Goal: Information Seeking & Learning: Learn about a topic

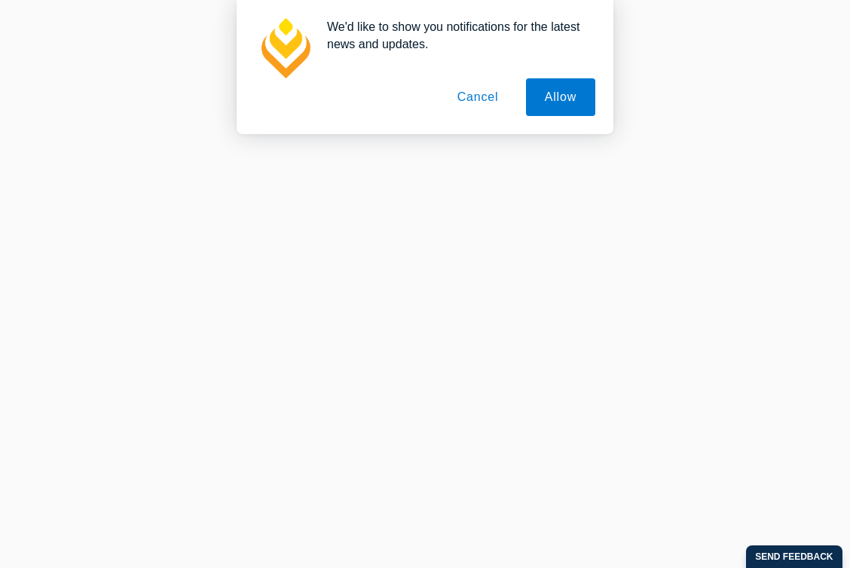
click at [461, 105] on button "Cancel" at bounding box center [478, 97] width 79 height 38
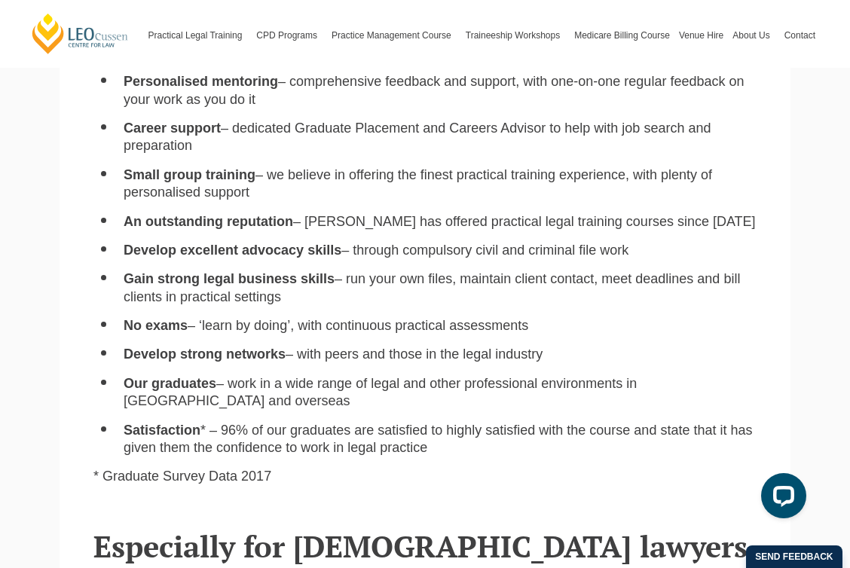
scroll to position [692, 0]
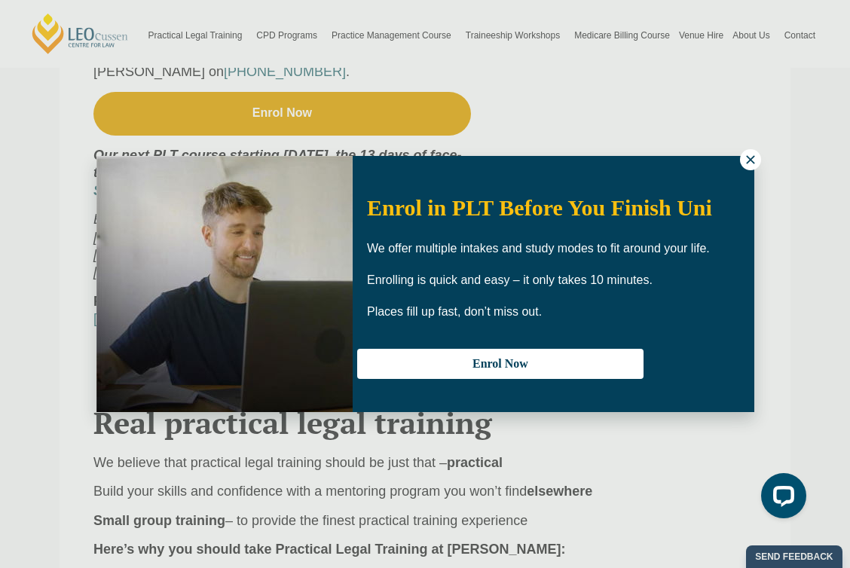
click at [750, 160] on icon at bounding box center [750, 159] width 8 height 8
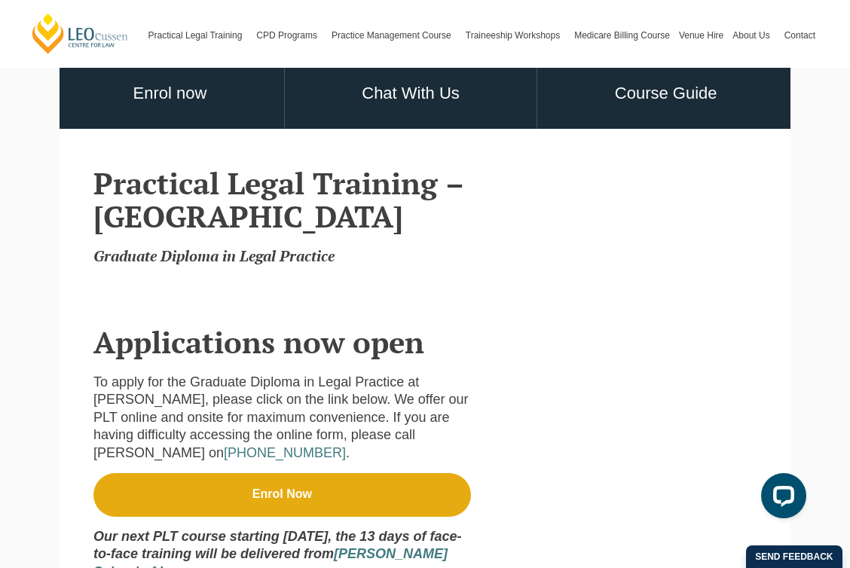
scroll to position [0, 0]
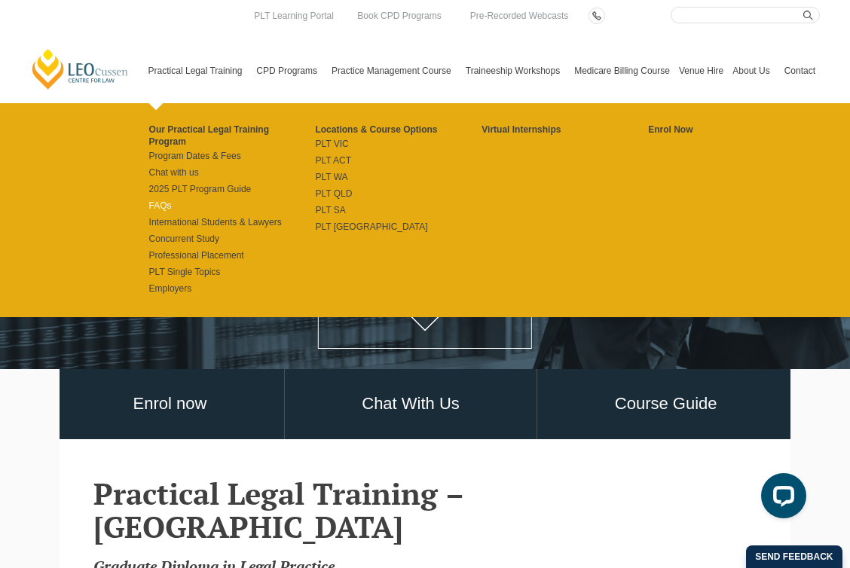
click at [167, 200] on link "FAQs" at bounding box center [232, 206] width 167 height 12
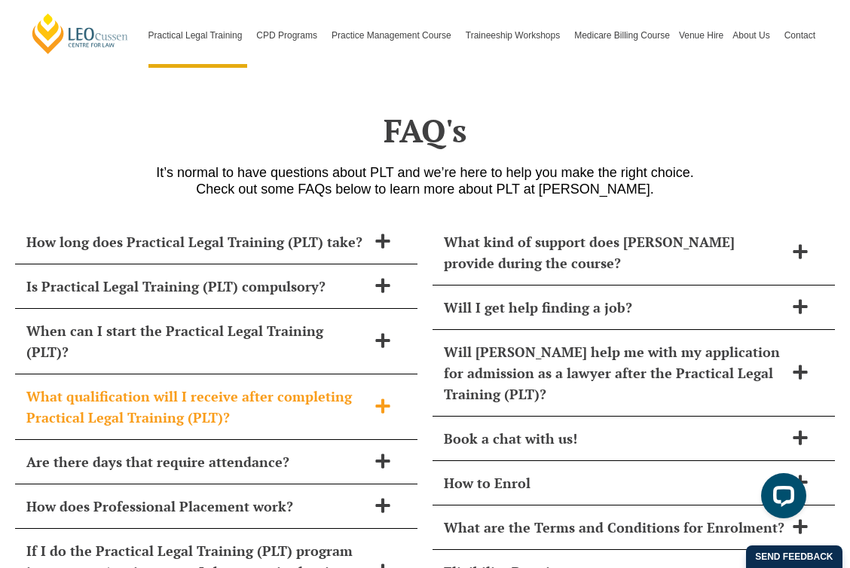
scroll to position [6081, 0]
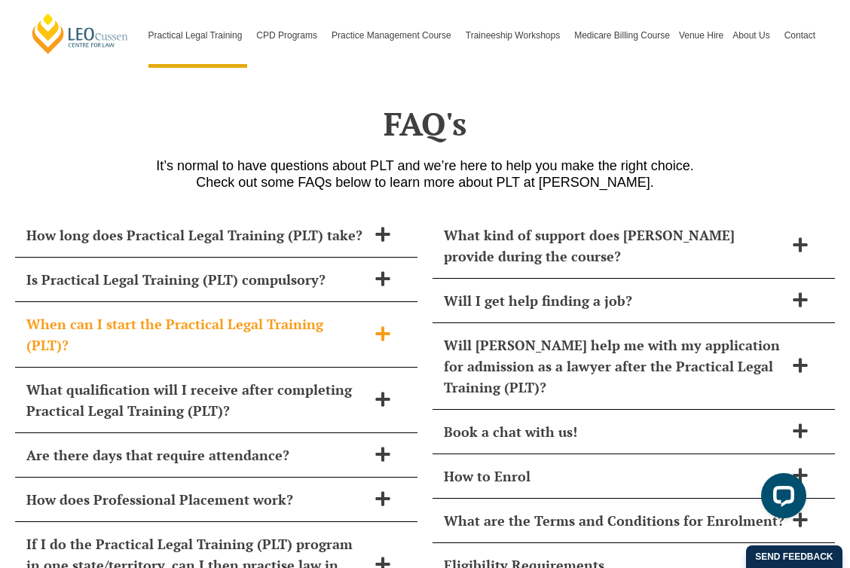
click at [286, 302] on div "When can I start the Practical Legal Training (PLT)?" at bounding box center [216, 335] width 403 height 66
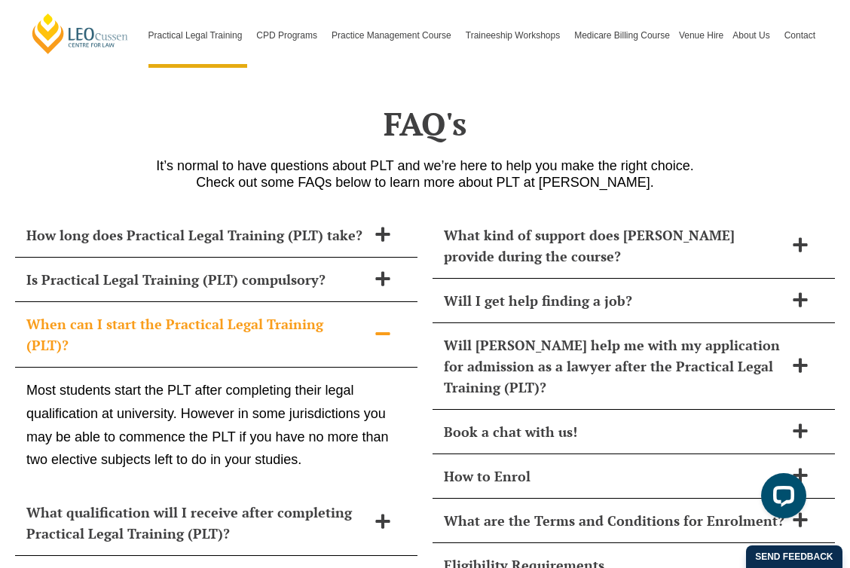
click at [286, 302] on div "When can I start the Practical Legal Training (PLT)?" at bounding box center [216, 335] width 403 height 66
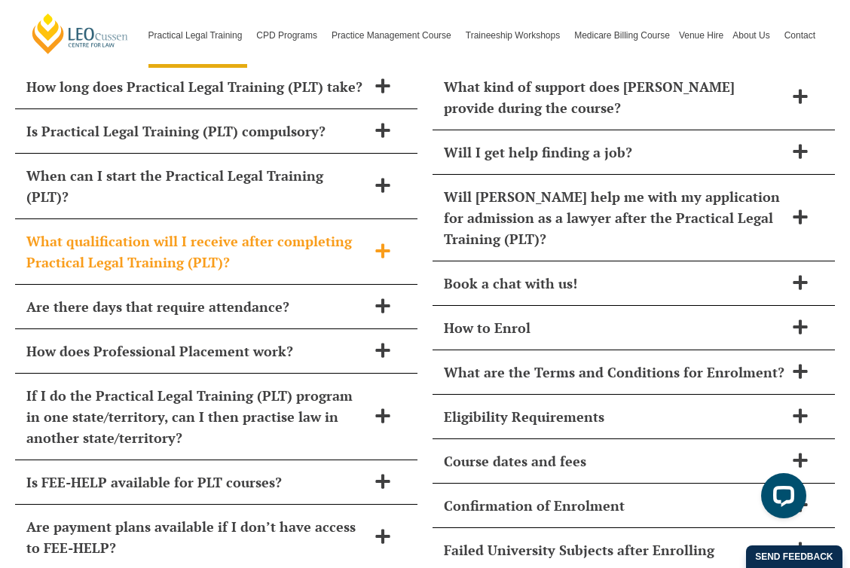
scroll to position [6233, 0]
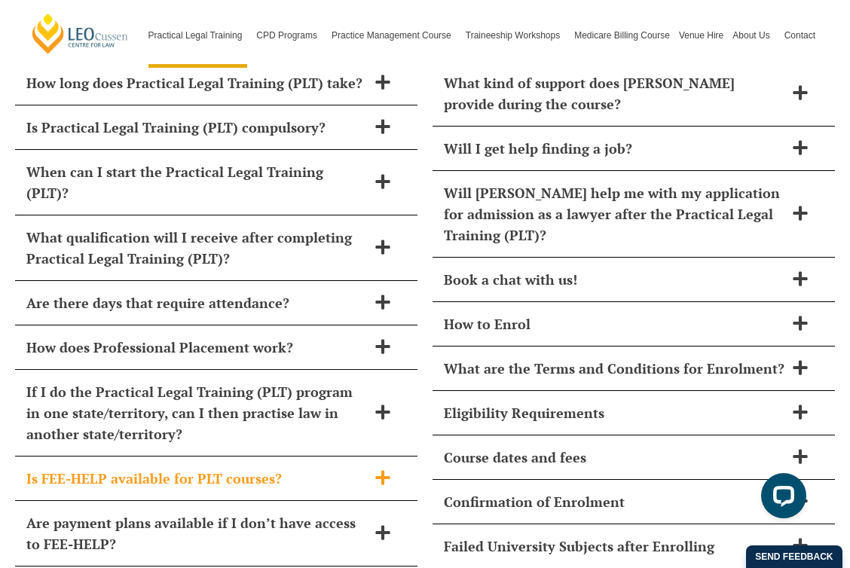
click at [305, 468] on h2 "Is FEE-HELP available for PLT courses?" at bounding box center [196, 478] width 341 height 21
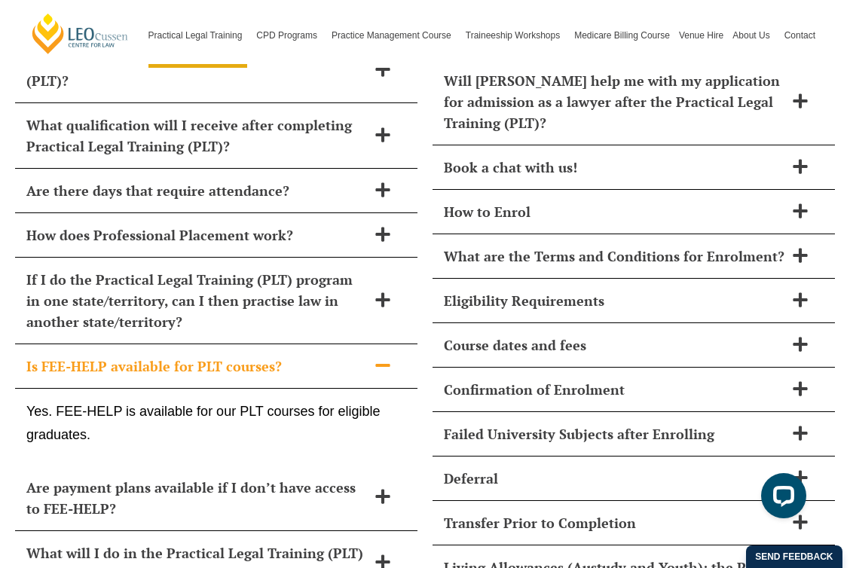
scroll to position [6347, 0]
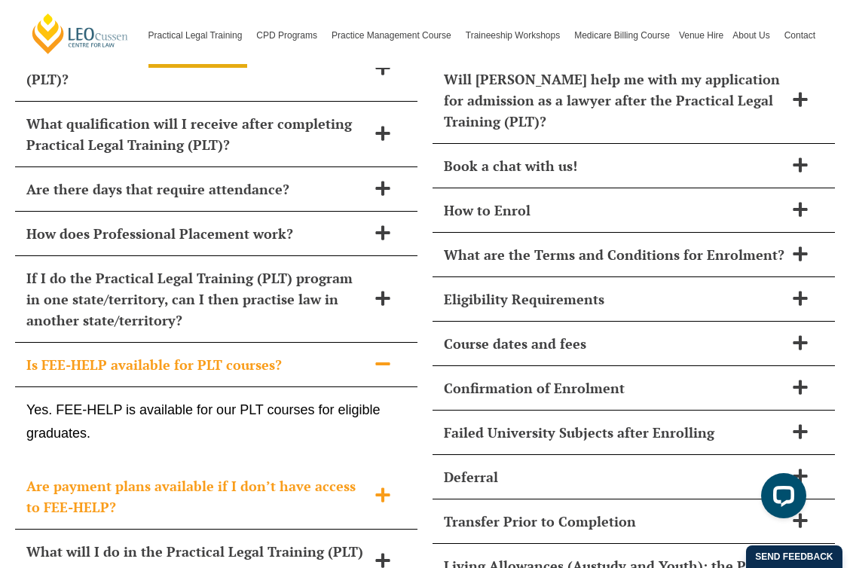
click at [333, 476] on h2 "Are payment plans available if I don’t have access to FEE-HELP?" at bounding box center [196, 497] width 341 height 42
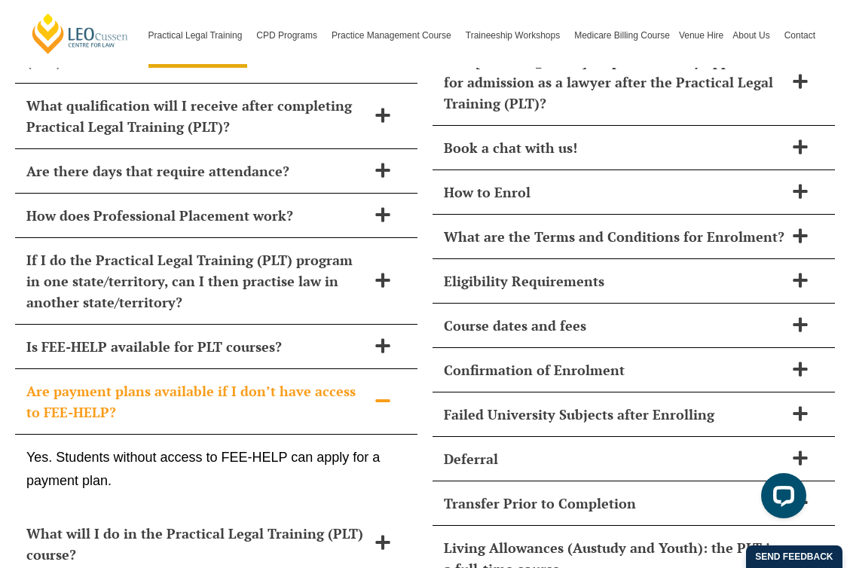
scroll to position [6370, 0]
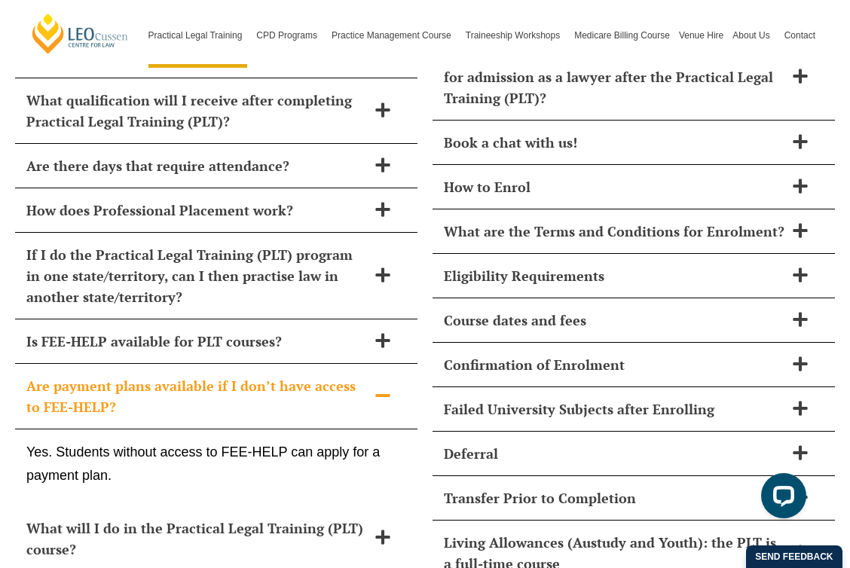
click at [360, 375] on h2 "Are payment plans available if I don’t have access to FEE-HELP?" at bounding box center [196, 396] width 341 height 42
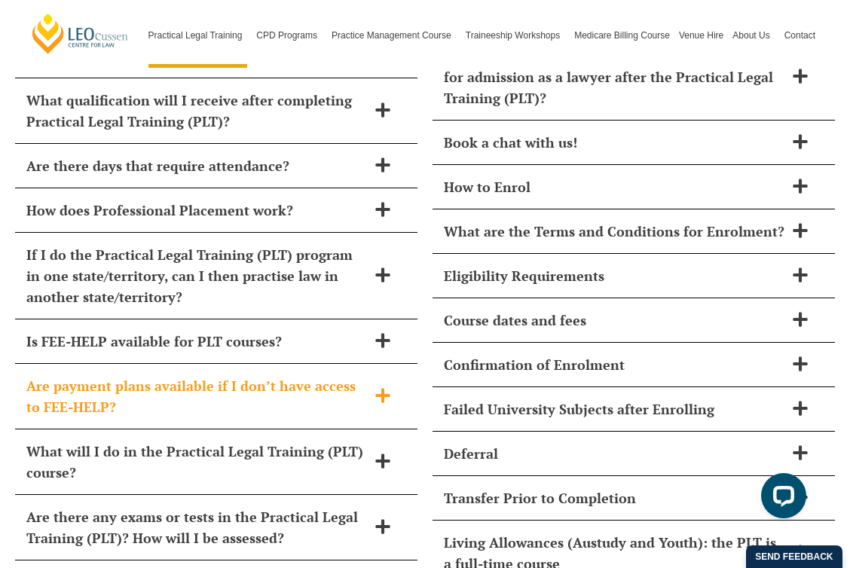
click at [360, 375] on h2 "Are payment plans available if I don’t have access to FEE-HELP?" at bounding box center [196, 396] width 341 height 42
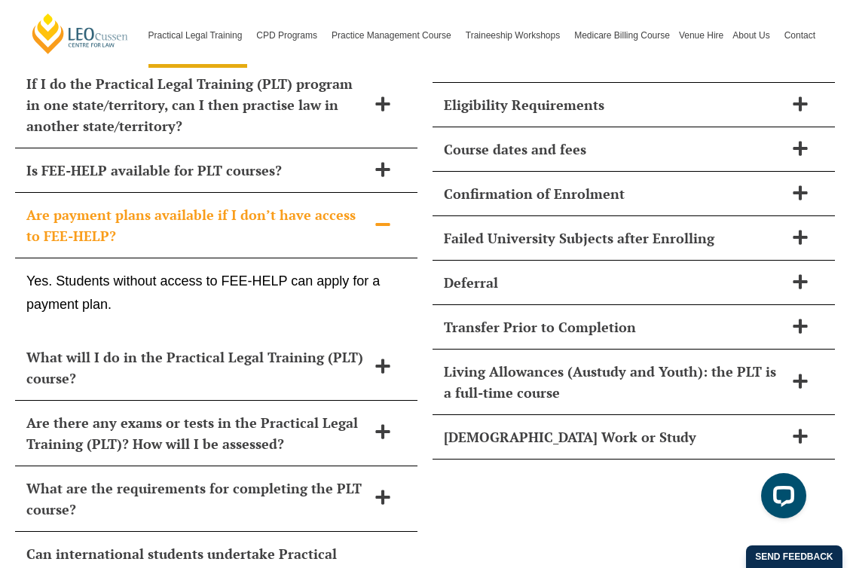
scroll to position [6542, 0]
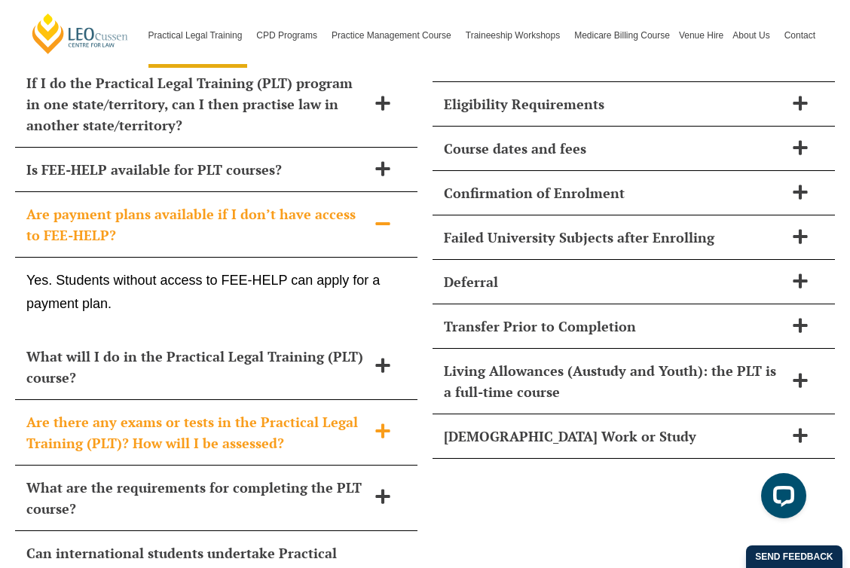
click at [359, 412] on h2 "Are there any exams or tests in the Practical Legal Training (PLT)? How will I …" at bounding box center [196, 433] width 341 height 42
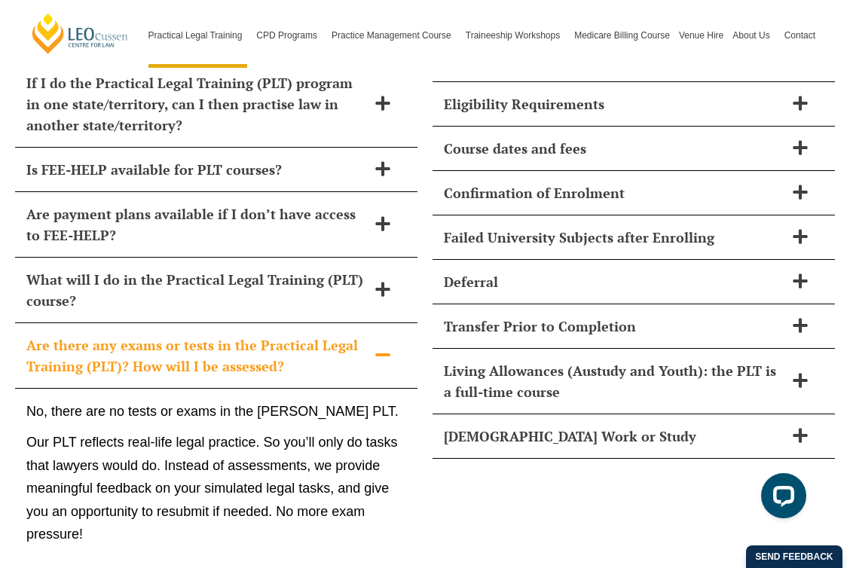
click at [356, 389] on div "No, there are no tests or exams in the Leo Cussen PLT. Our PLT reflects real-li…" at bounding box center [216, 477] width 403 height 176
click at [354, 323] on div "Are there any exams or tests in the Practical Legal Training (PLT)? How will I …" at bounding box center [216, 356] width 403 height 66
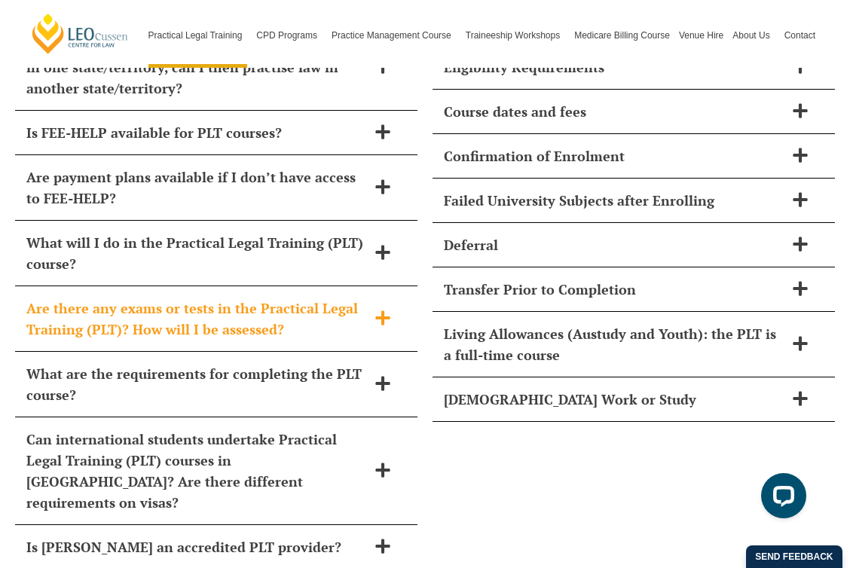
scroll to position [6581, 0]
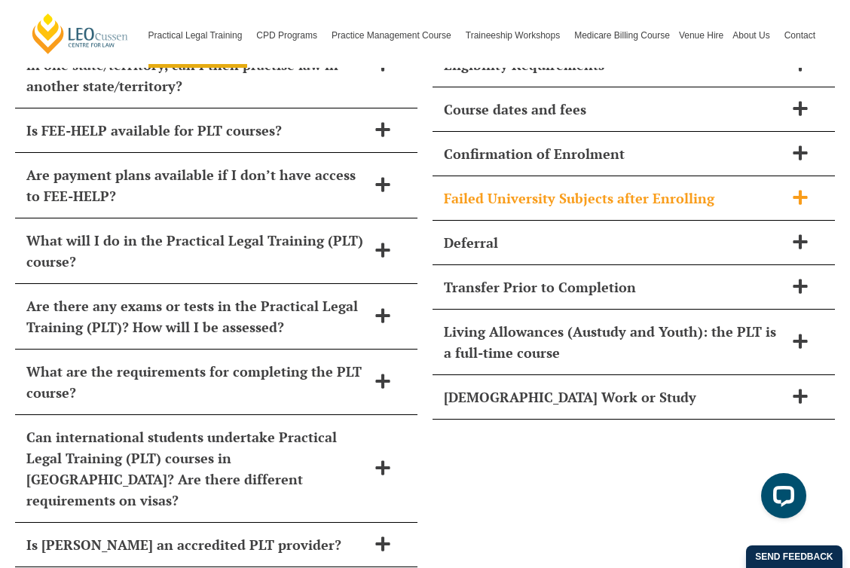
click at [490, 176] on div "Failed University Subjects after Enrolling" at bounding box center [634, 198] width 403 height 44
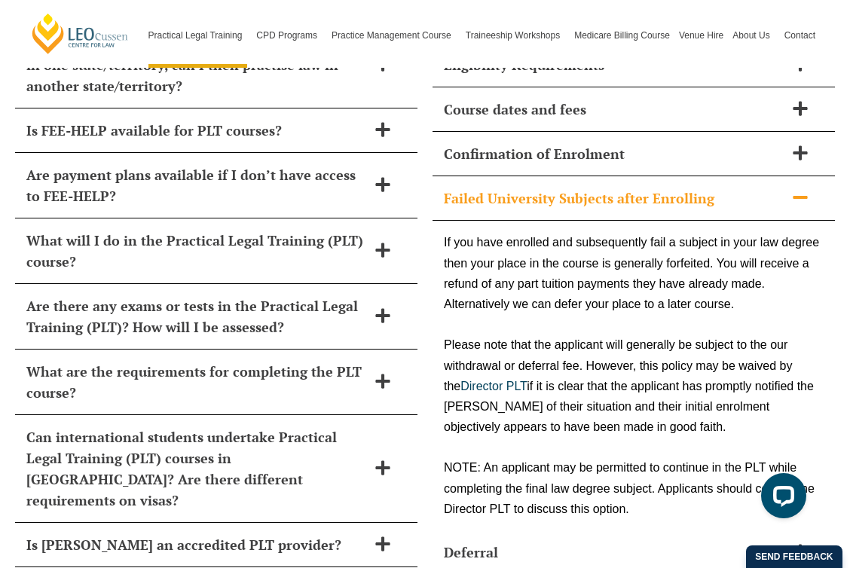
click at [494, 188] on h2 "Failed University Subjects after Enrolling" at bounding box center [614, 198] width 341 height 21
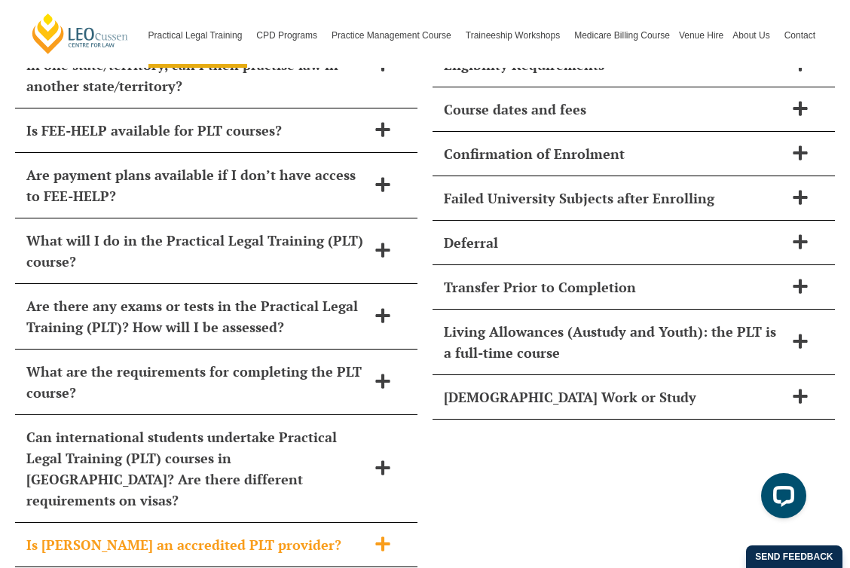
click at [302, 534] on h2 "Is Leo Cussen an accredited PLT provider?" at bounding box center [196, 544] width 341 height 21
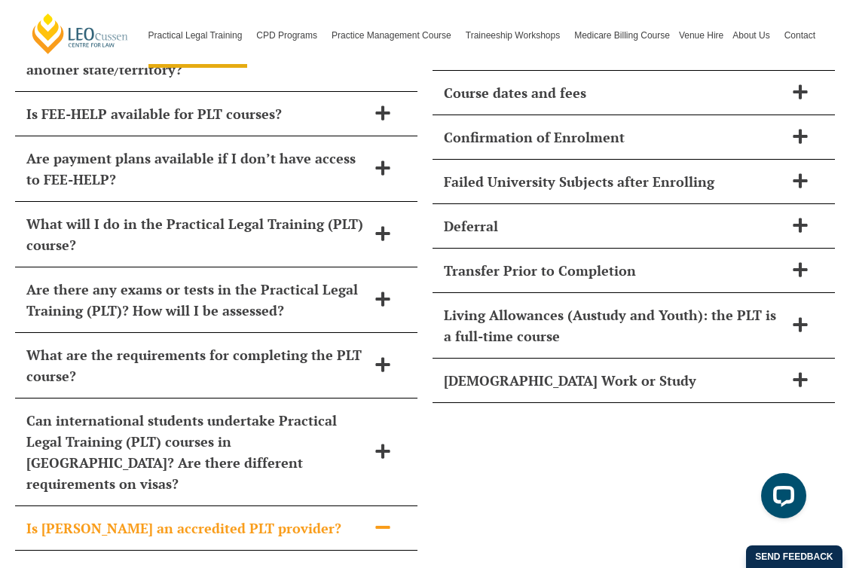
scroll to position [6604, 0]
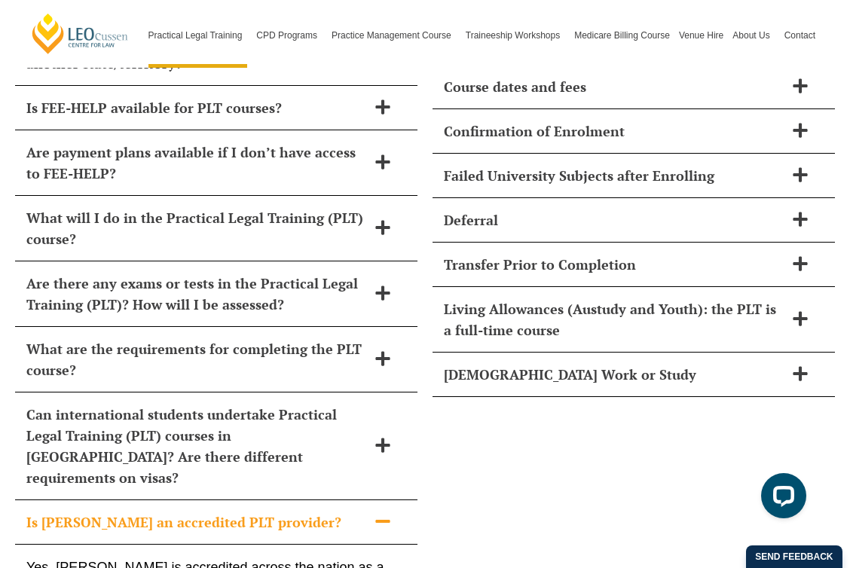
click at [302, 501] on div "Is Leo Cussen an accredited PLT provider?" at bounding box center [216, 523] width 403 height 44
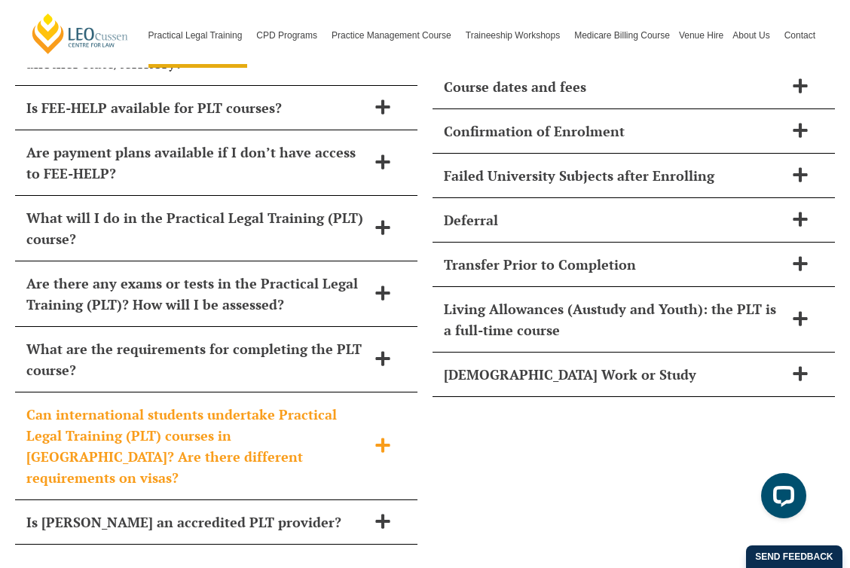
click at [309, 404] on h2 "Can international students undertake Practical Legal Training (PLT) courses in …" at bounding box center [196, 446] width 341 height 84
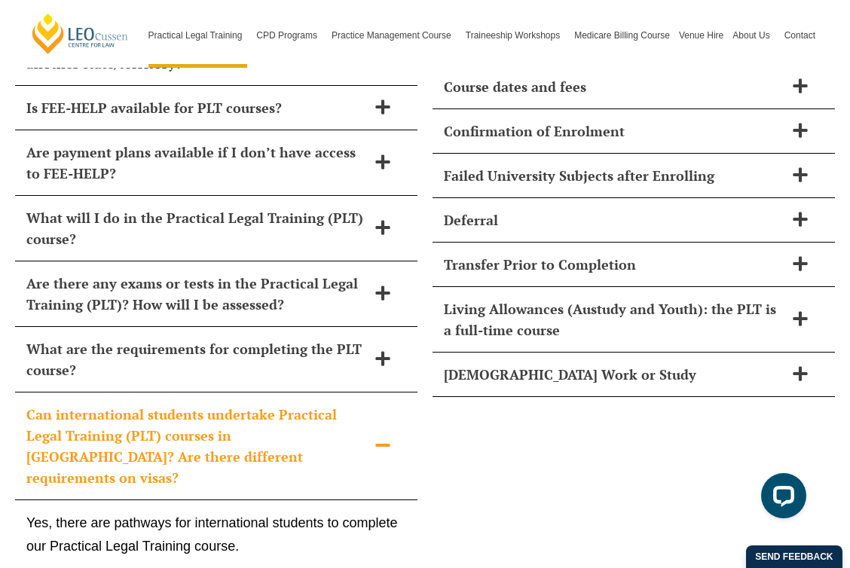
click at [309, 404] on h2 "Can international students undertake Practical Legal Training (PLT) courses in …" at bounding box center [196, 446] width 341 height 84
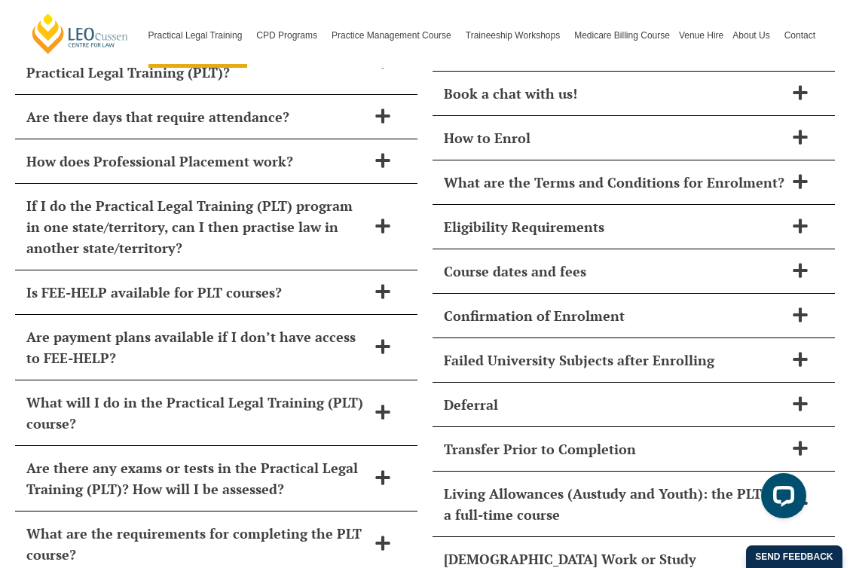
scroll to position [6388, 0]
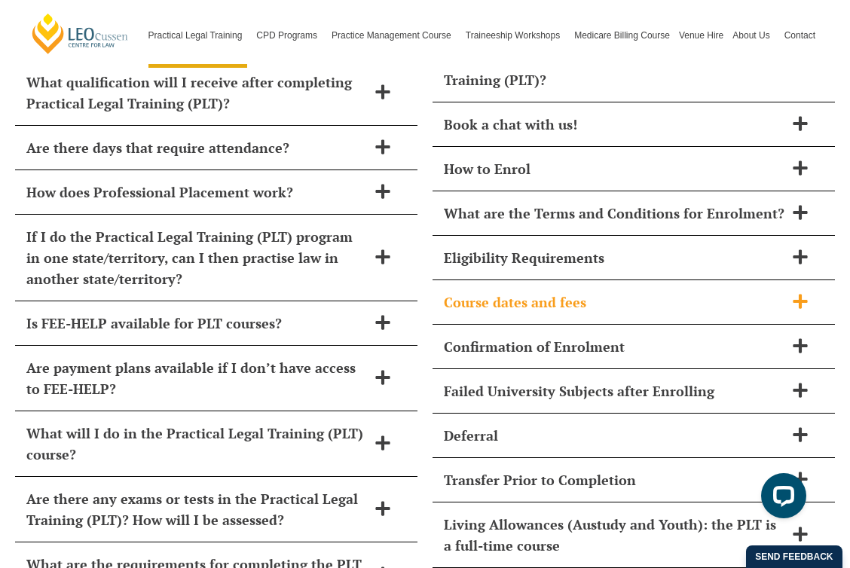
click at [626, 292] on h2 "Course dates and fees" at bounding box center [614, 302] width 341 height 21
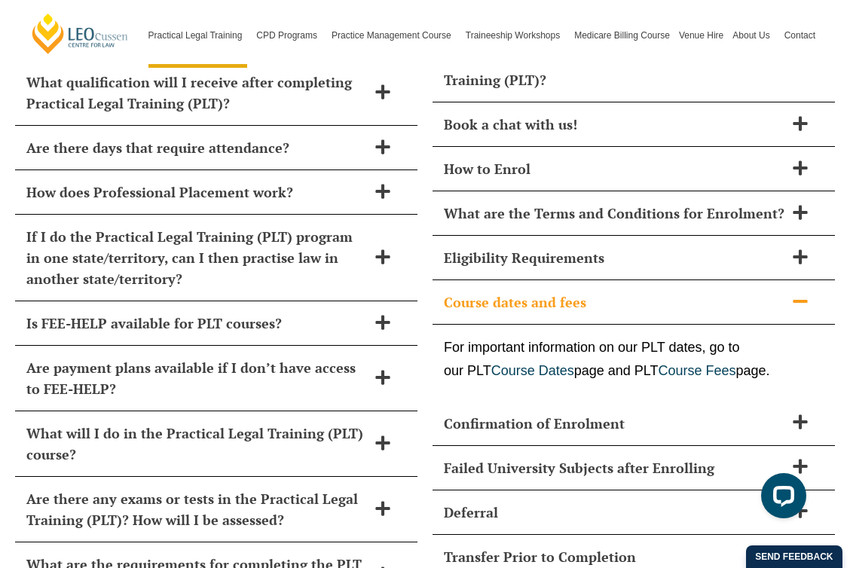
scroll to position [6407, 0]
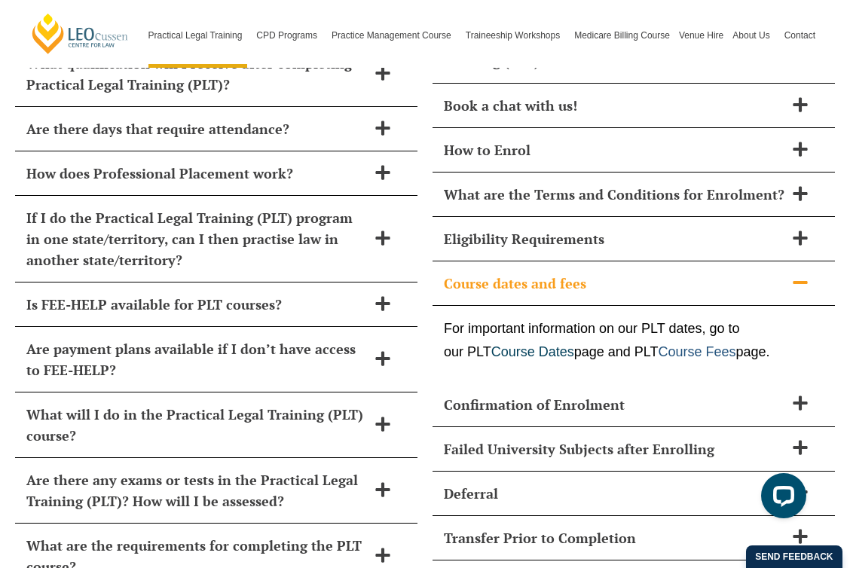
click at [691, 345] on link "Course Fees" at bounding box center [698, 352] width 78 height 15
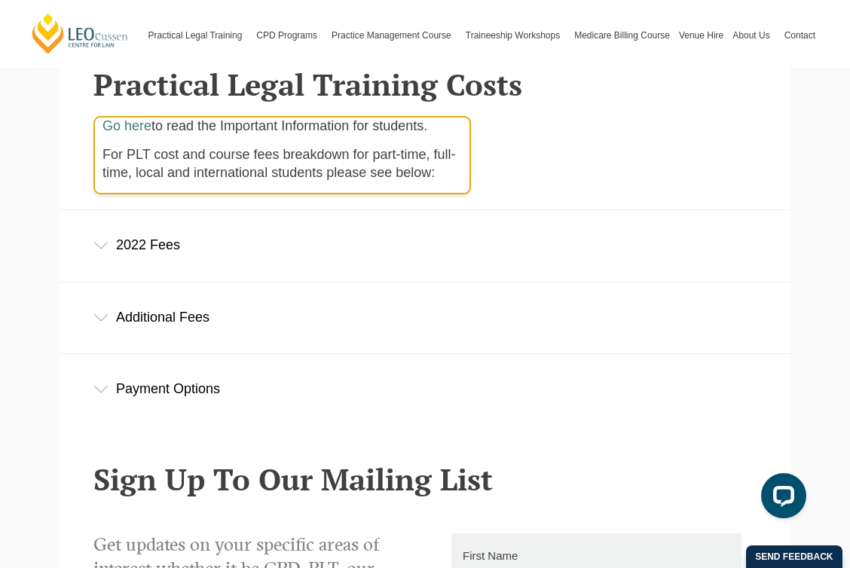
scroll to position [412, 0]
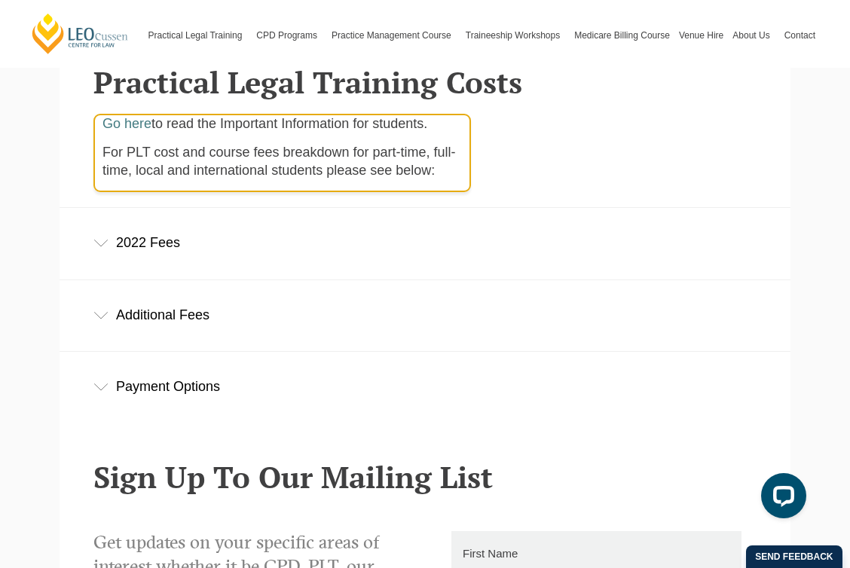
click at [270, 276] on div "2022 Fees" at bounding box center [425, 243] width 731 height 70
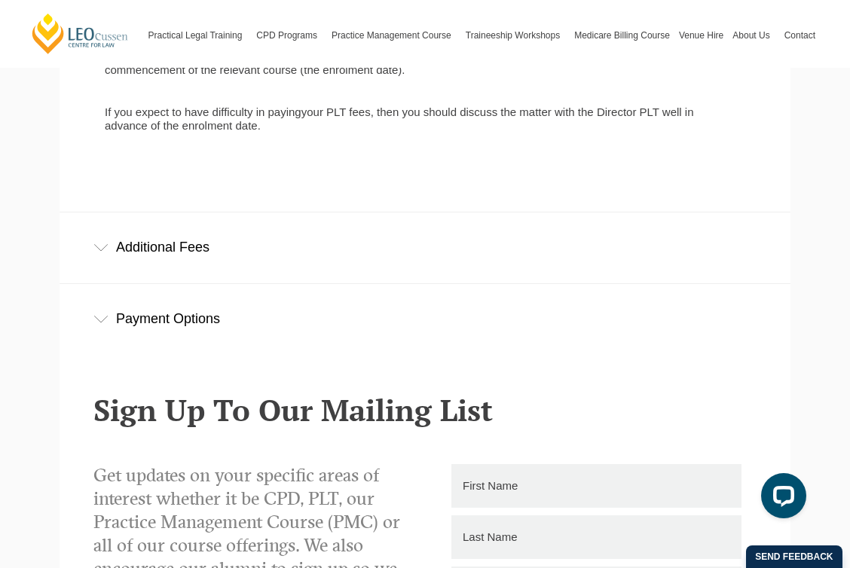
scroll to position [1080, 0]
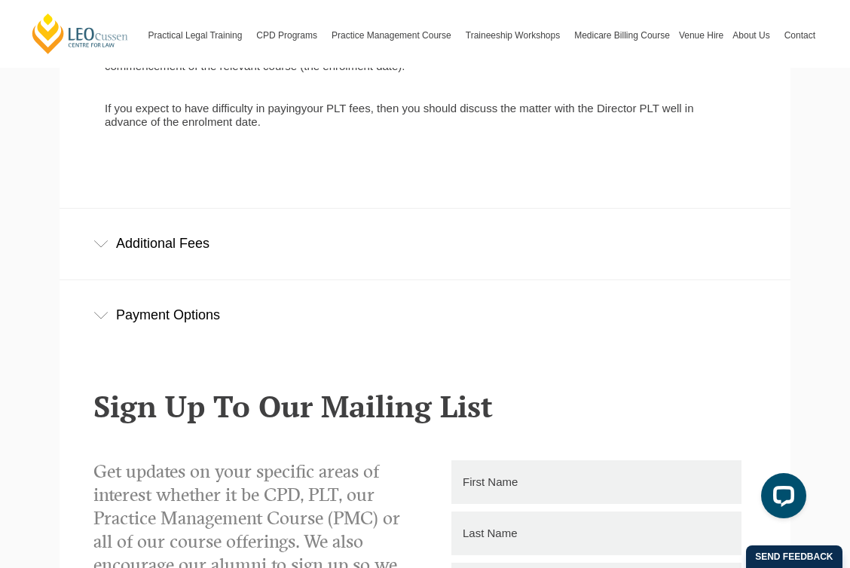
click at [276, 297] on div "Payment Options" at bounding box center [425, 315] width 731 height 70
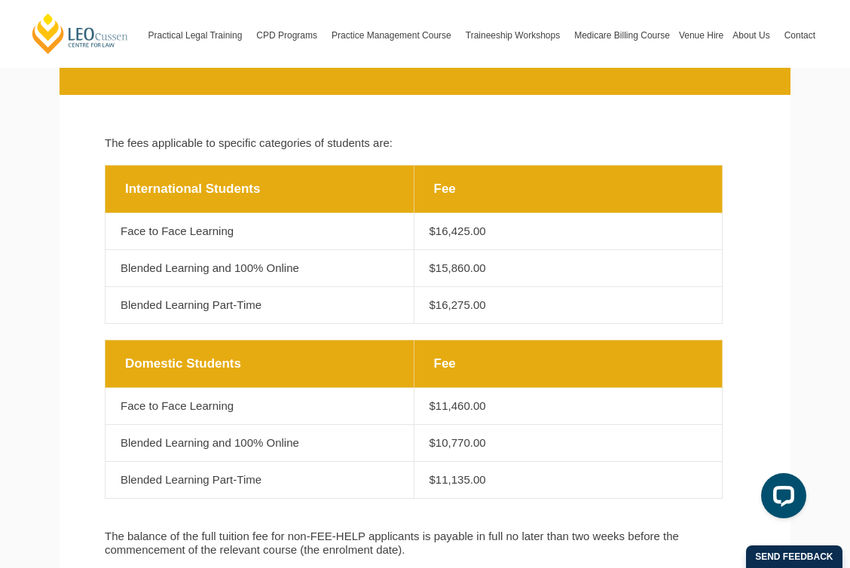
scroll to position [25, 0]
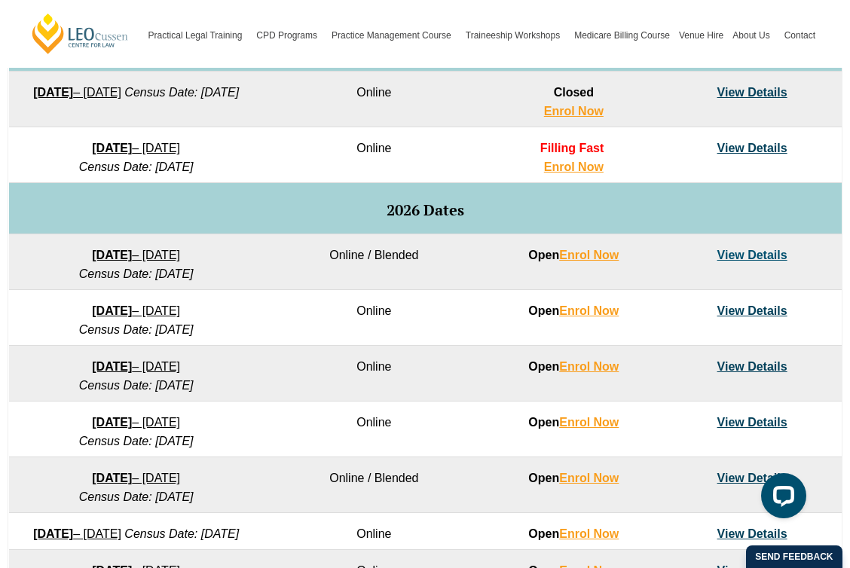
scroll to position [835, 0]
click at [728, 255] on link "View Details" at bounding box center [753, 254] width 70 height 13
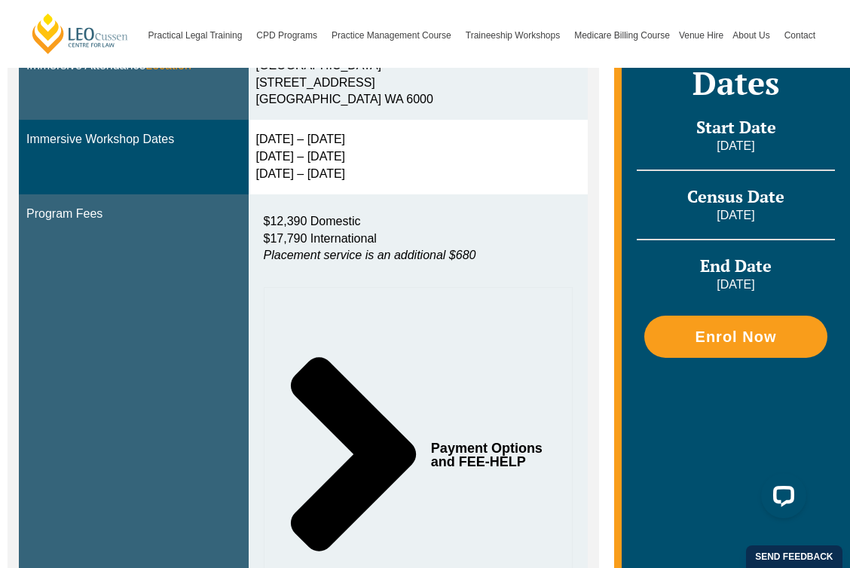
scroll to position [538, 0]
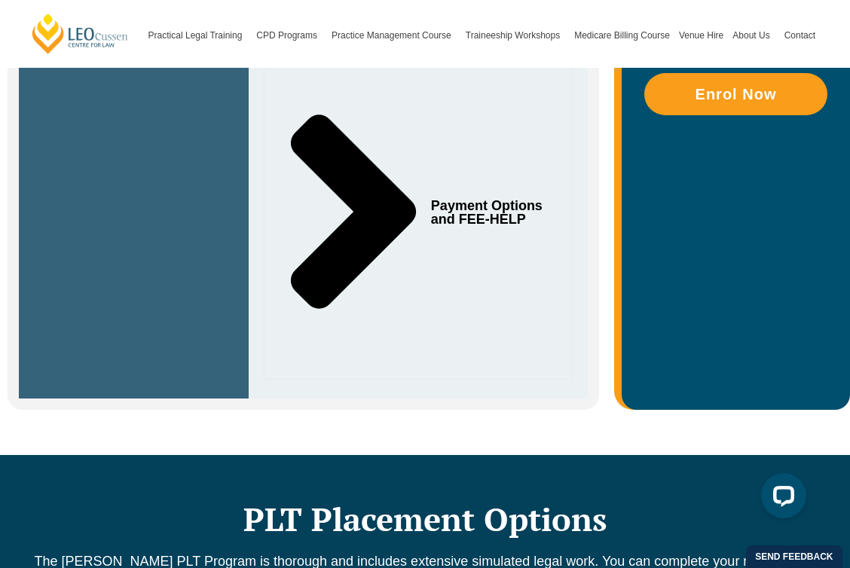
click at [459, 219] on span "Payment Options and FEE-HELP" at bounding box center [488, 212] width 115 height 27
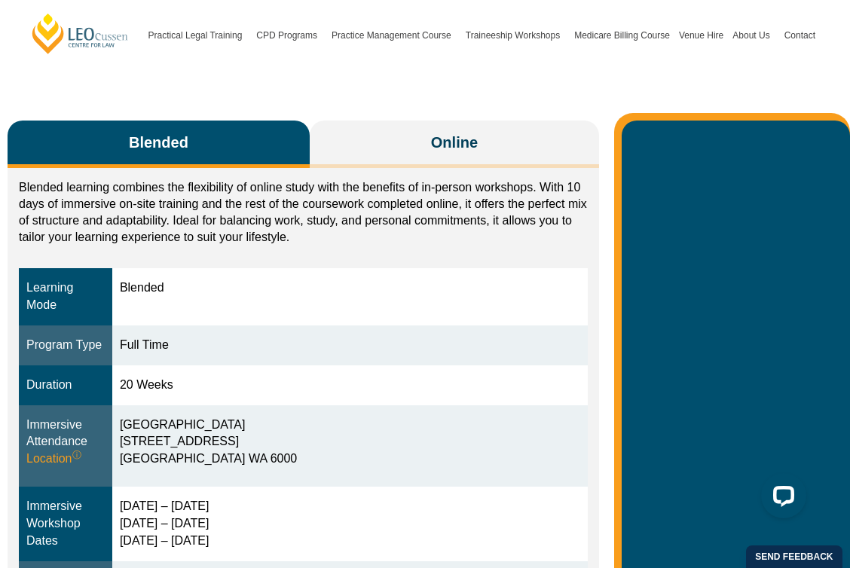
scroll to position [203, 0]
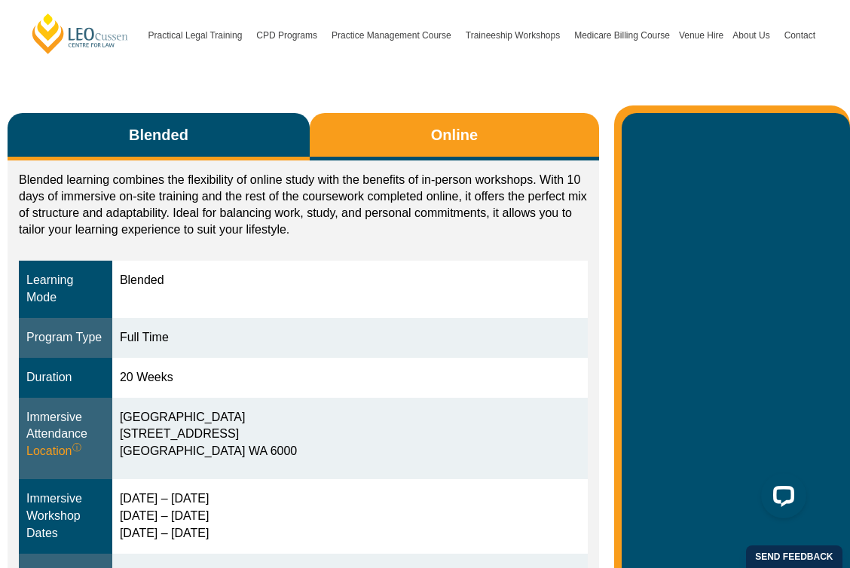
click at [421, 153] on button "Online" at bounding box center [454, 136] width 289 height 47
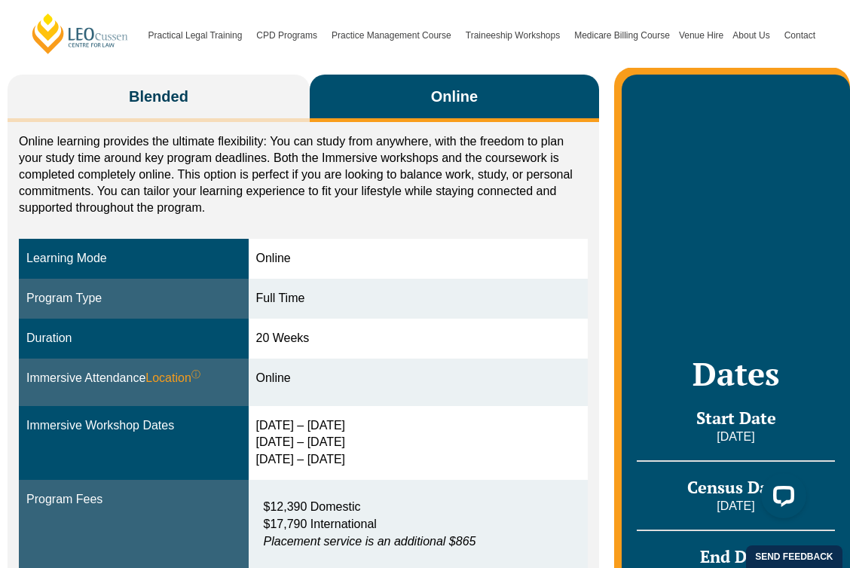
scroll to position [234, 0]
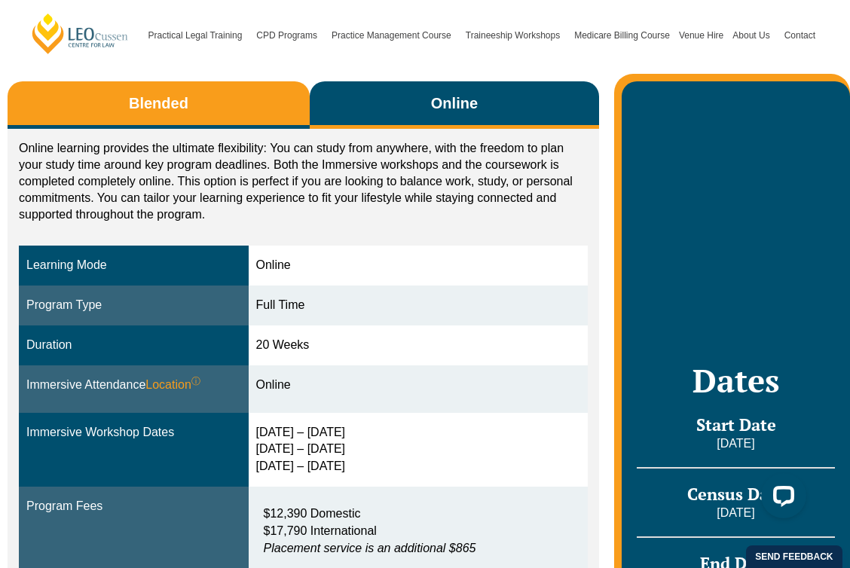
click at [239, 117] on button "Blended" at bounding box center [159, 104] width 302 height 47
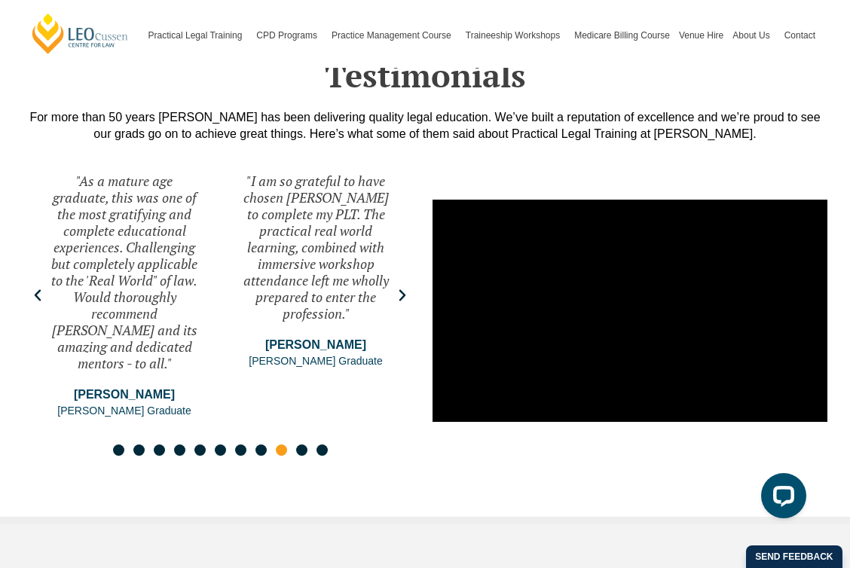
scroll to position [3290, 0]
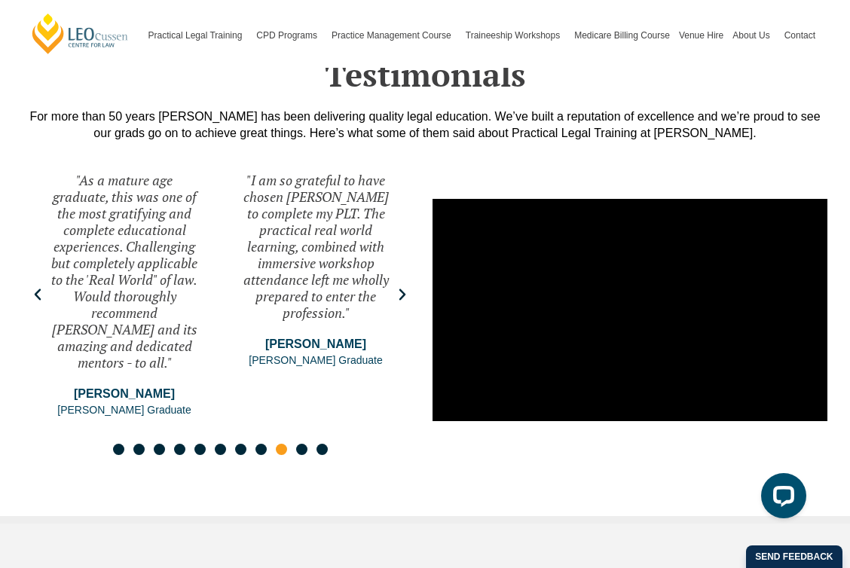
click at [416, 290] on div ""I am so grateful to have chosen [PERSON_NAME] to complete my PLT. The practica…" at bounding box center [220, 310] width 395 height 307
click at [401, 289] on icon "Next slide" at bounding box center [403, 294] width 7 height 11
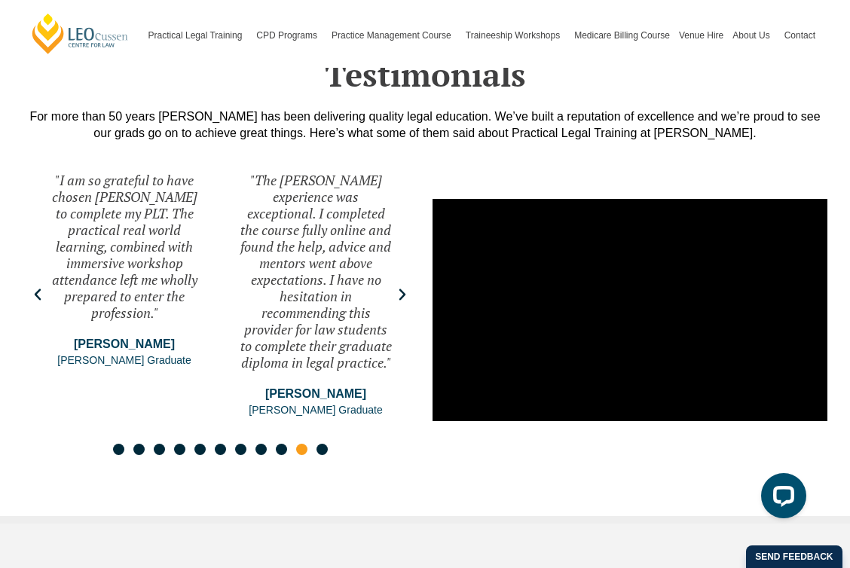
click at [401, 289] on icon "Next slide" at bounding box center [403, 294] width 7 height 11
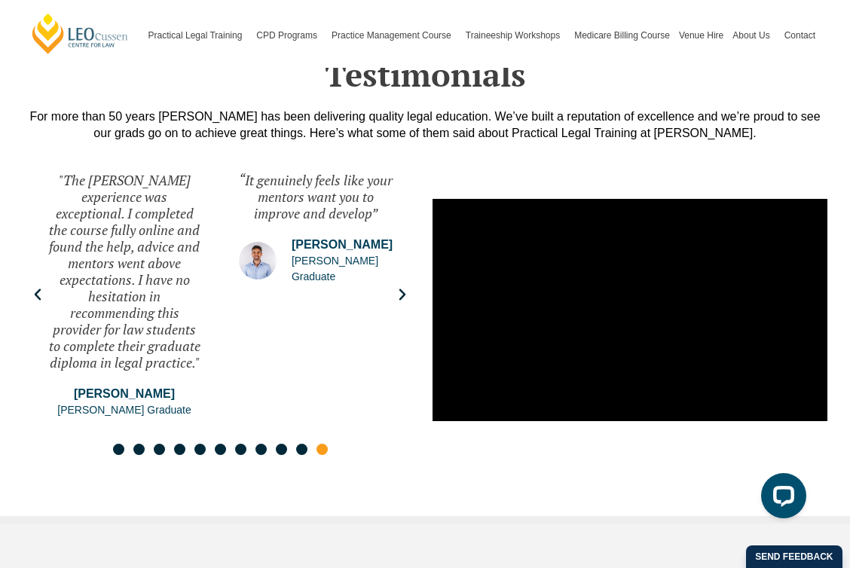
click at [401, 289] on icon "Next slide" at bounding box center [403, 294] width 7 height 11
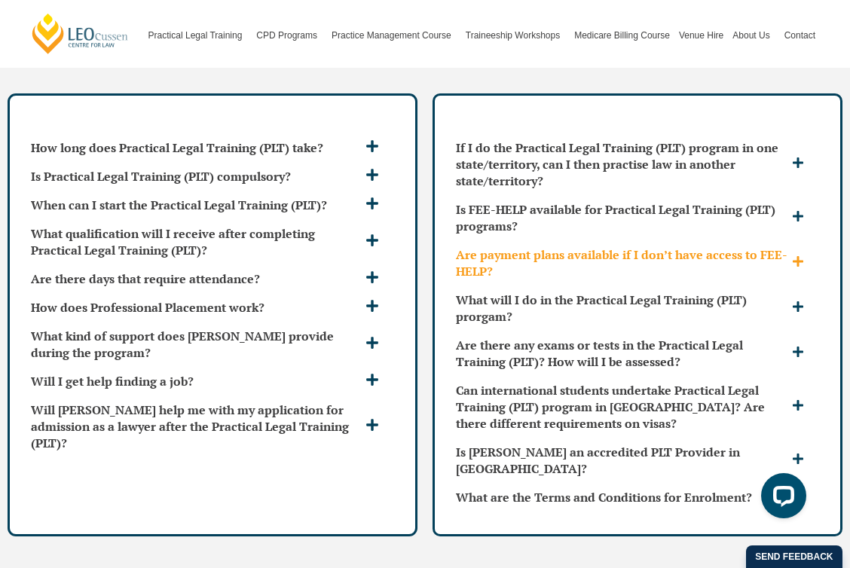
scroll to position [5235, 0]
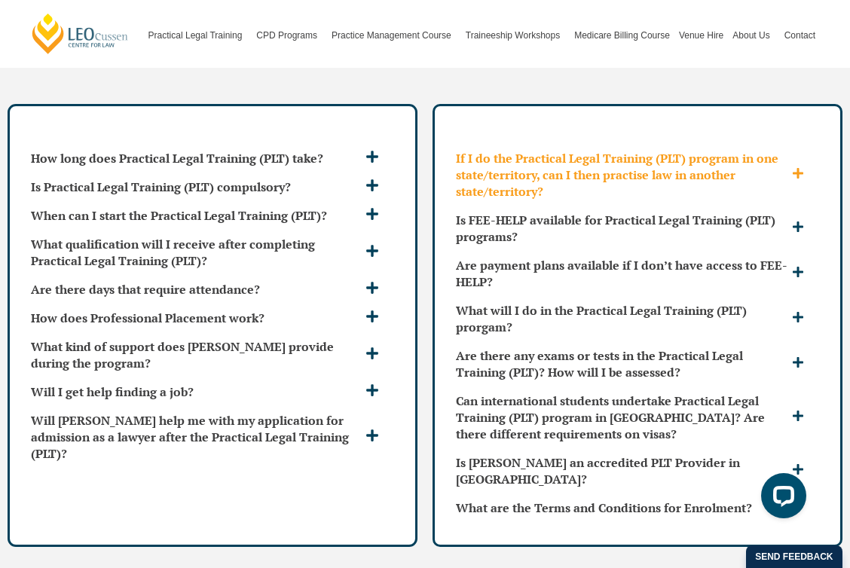
click at [626, 160] on h3 "If I do the Practical Legal Training (PLT) program in one state/territory, can …" at bounding box center [622, 175] width 332 height 50
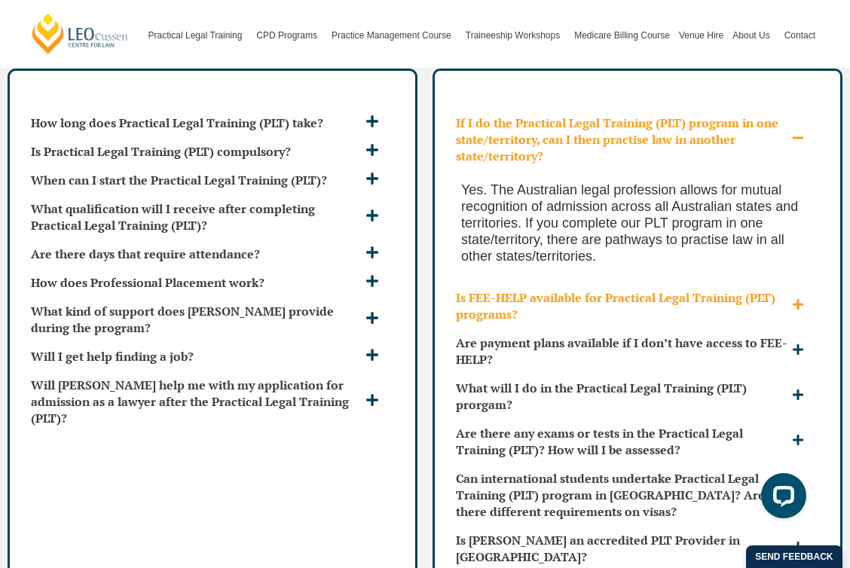
scroll to position [5271, 0]
click at [691, 289] on h3 "Is FEE-HELP available for Practical Legal Training (PLT) programs?" at bounding box center [622, 305] width 332 height 33
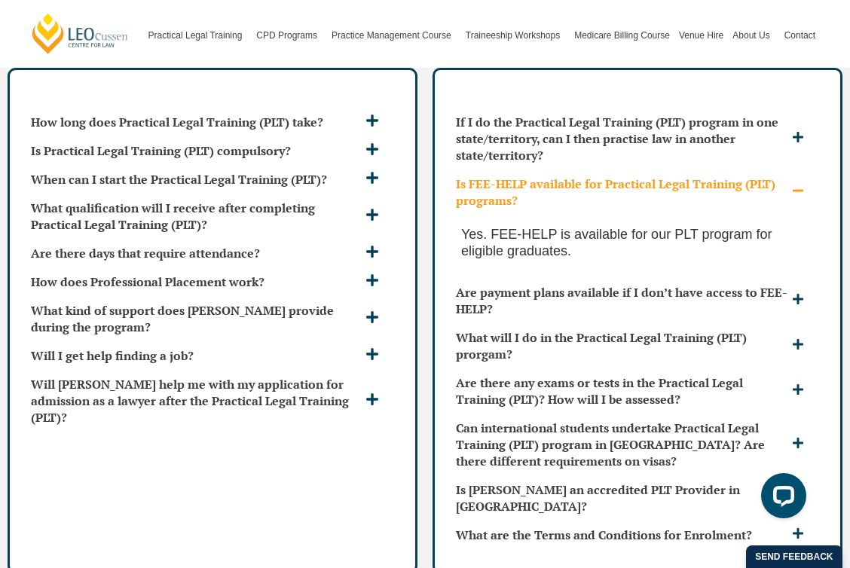
click at [681, 179] on h3 "Is FEE-HELP available for Practical Legal Training (PLT) programs?" at bounding box center [622, 192] width 332 height 33
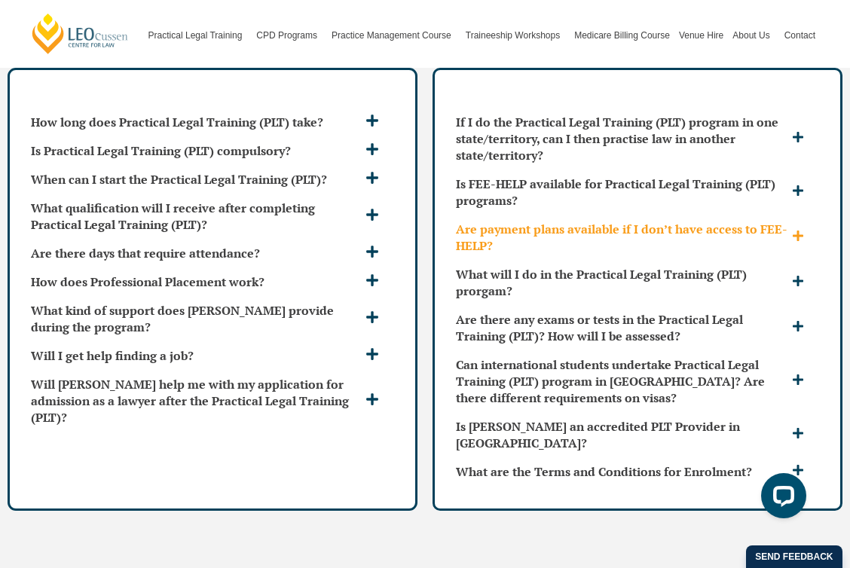
click at [678, 221] on h3 "Are payment plans available if I don’t have access to FEE-HELP?" at bounding box center [622, 237] width 332 height 33
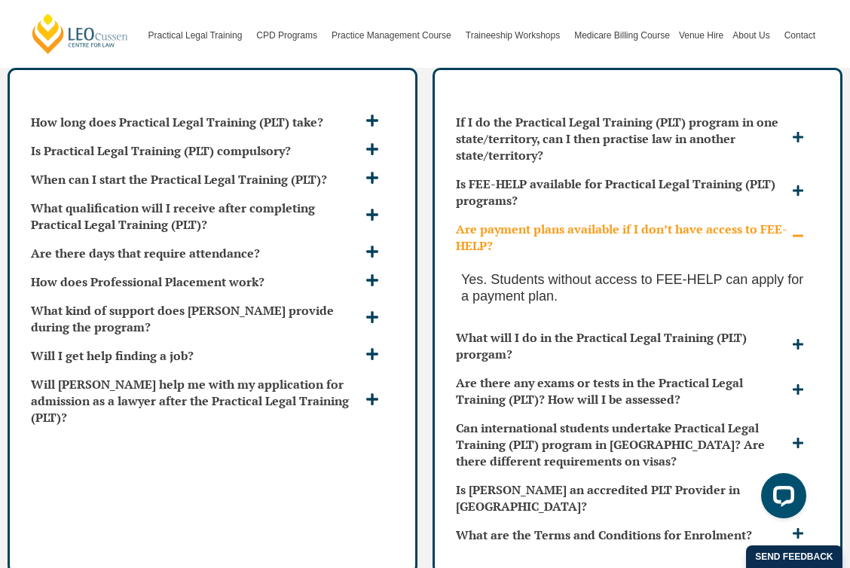
click at [680, 221] on h3 "Are payment plans available if I don’t have access to FEE-HELP?" at bounding box center [622, 237] width 332 height 33
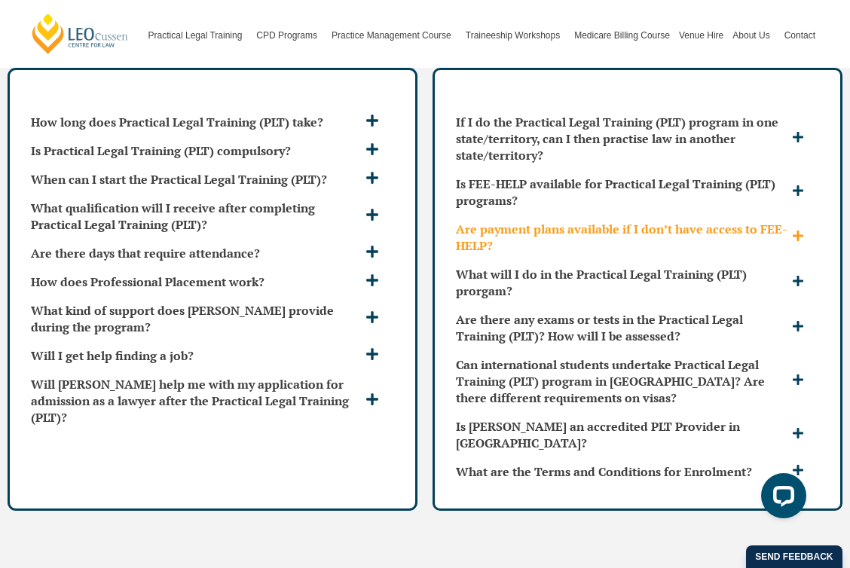
click at [680, 221] on h3 "Are payment plans available if I don’t have access to FEE-HELP?" at bounding box center [622, 237] width 332 height 33
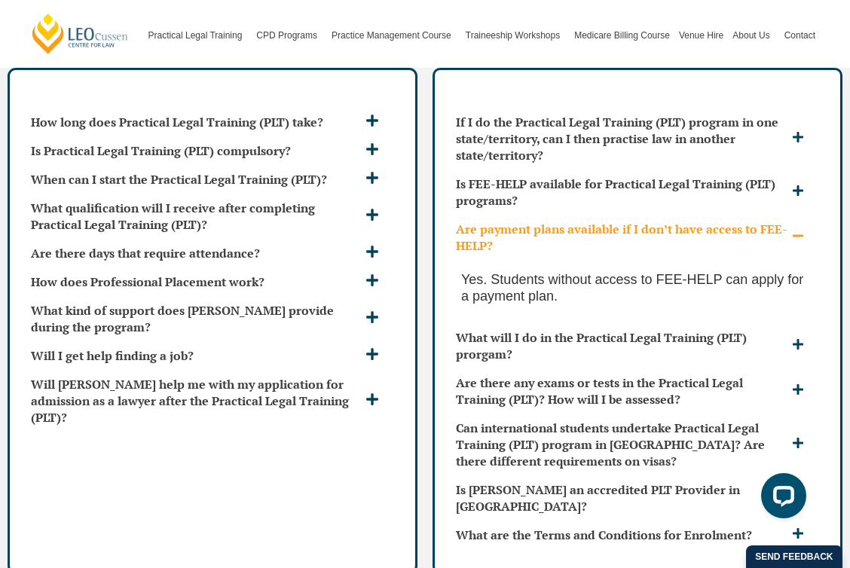
click at [680, 221] on h3 "Are payment plans available if I don’t have access to FEE-HELP?" at bounding box center [622, 237] width 332 height 33
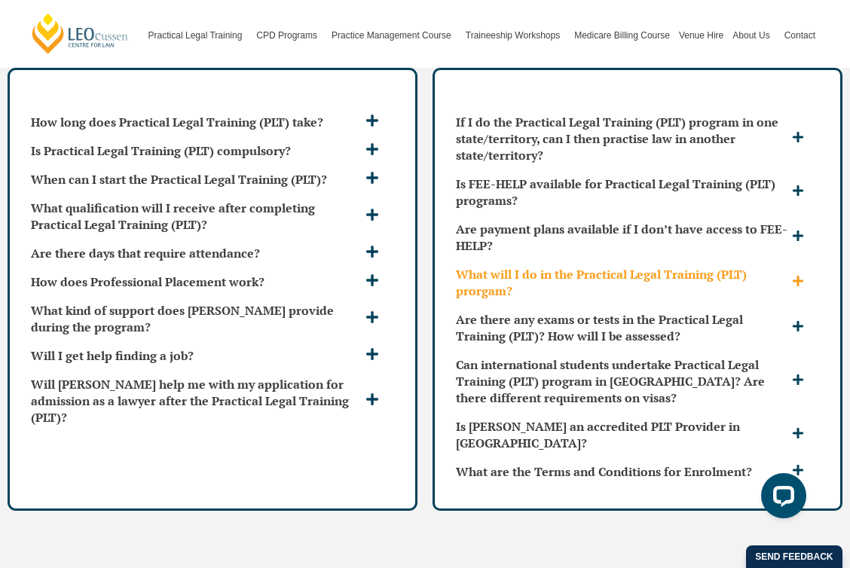
click at [688, 266] on h3 "What will I do in the Practical Legal Training (PLT) prorgam?" at bounding box center [622, 282] width 332 height 33
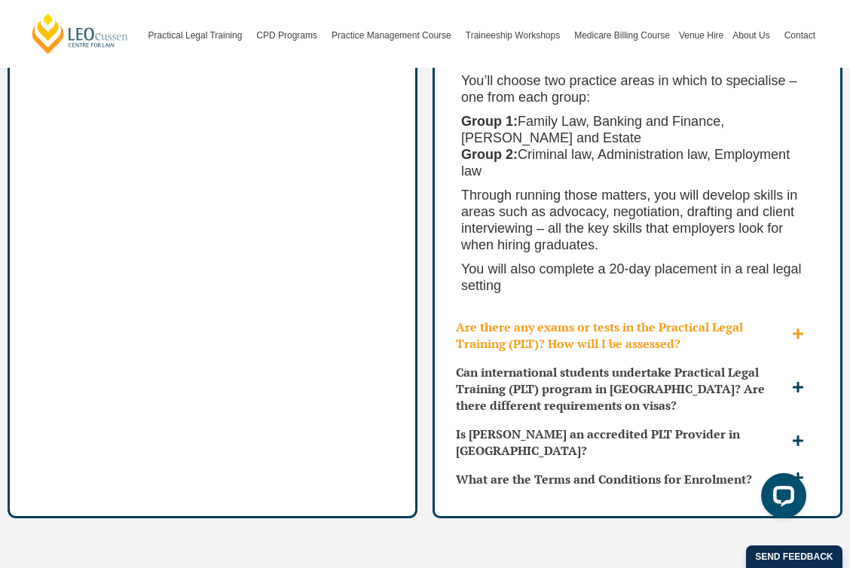
scroll to position [5790, 0]
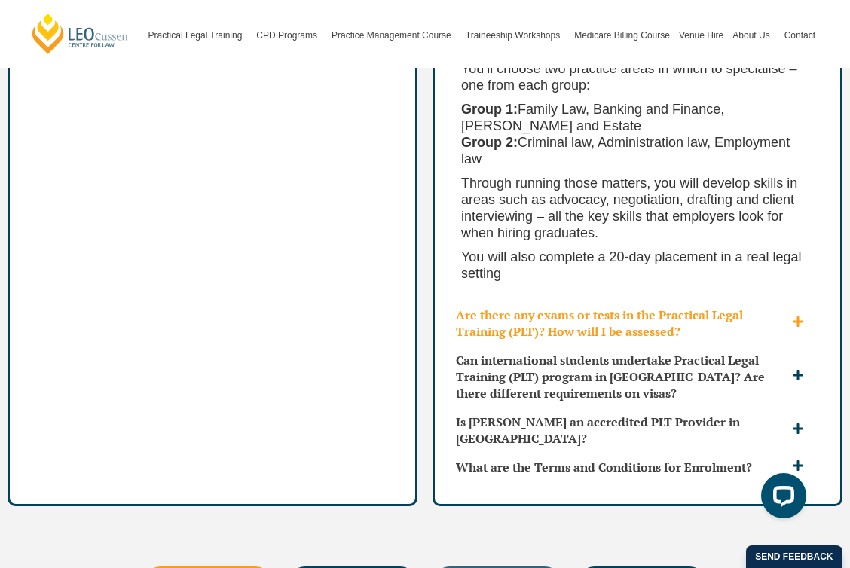
click at [775, 307] on h3 "Are there any exams or tests in the Practical Legal Training (PLT)? How will I …" at bounding box center [622, 323] width 332 height 33
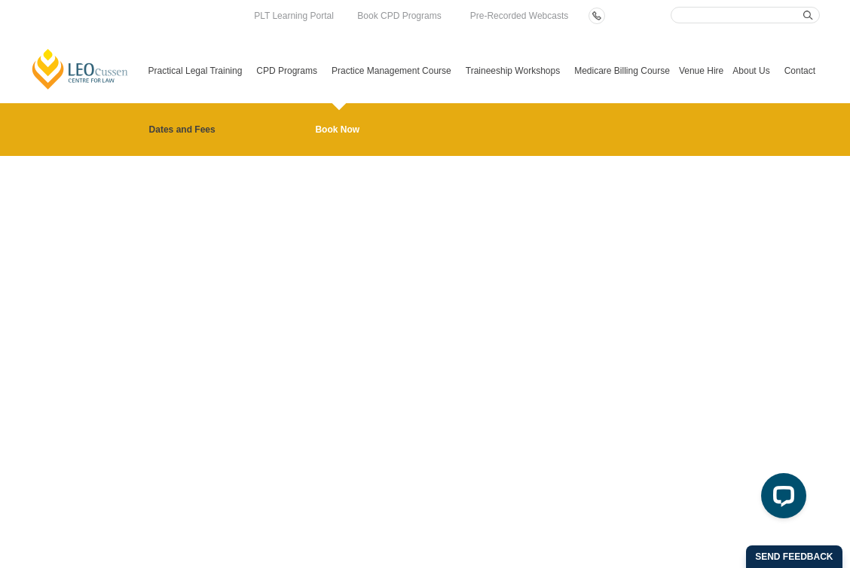
scroll to position [3953, 0]
